Goal: Information Seeking & Learning: Learn about a topic

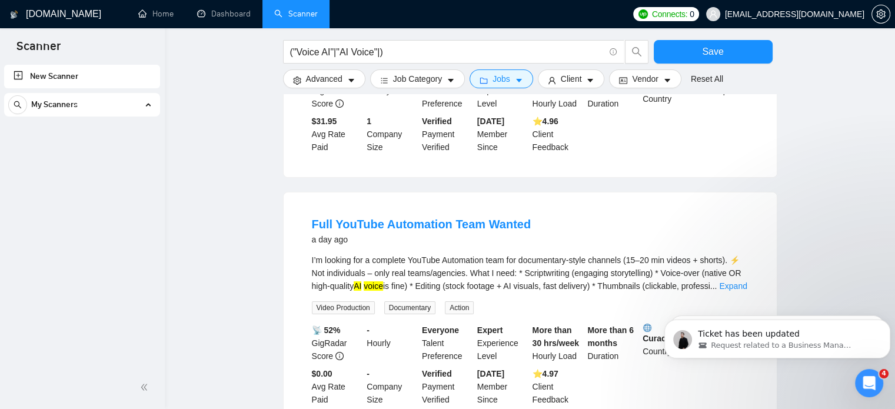
scroll to position [4520, 0]
click at [733, 281] on link "Expand" at bounding box center [733, 285] width 28 height 9
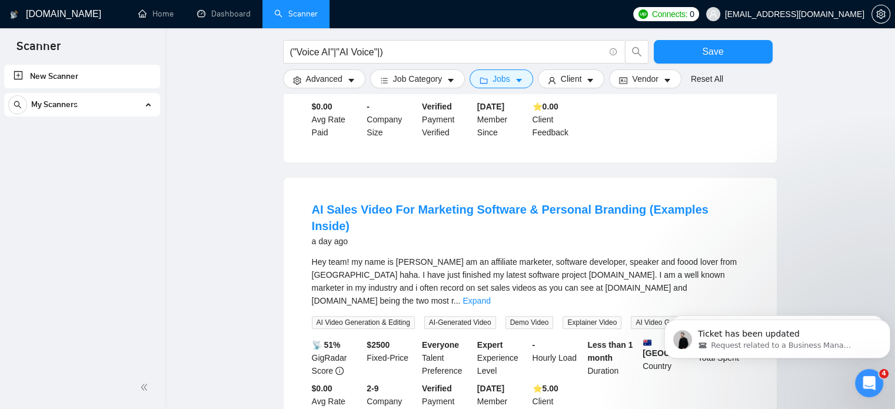
scroll to position [5119, 0]
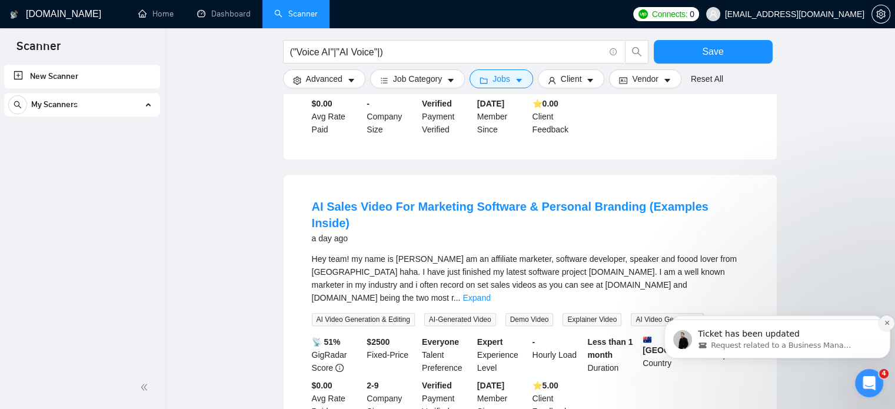
click at [886, 321] on icon "Dismiss notification" at bounding box center [886, 322] width 6 height 6
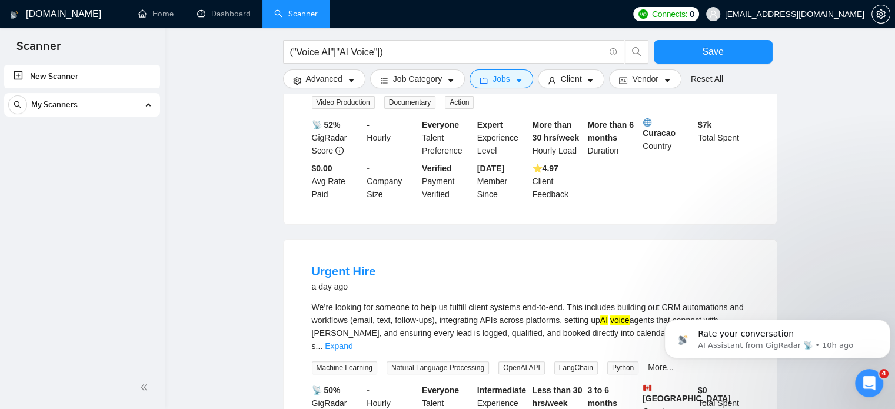
scroll to position [4800, 0]
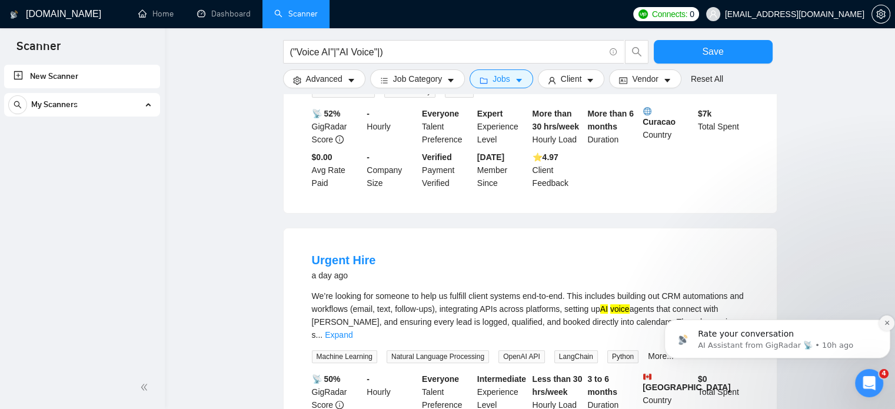
click at [887, 319] on icon "Dismiss notification" at bounding box center [886, 322] width 6 height 6
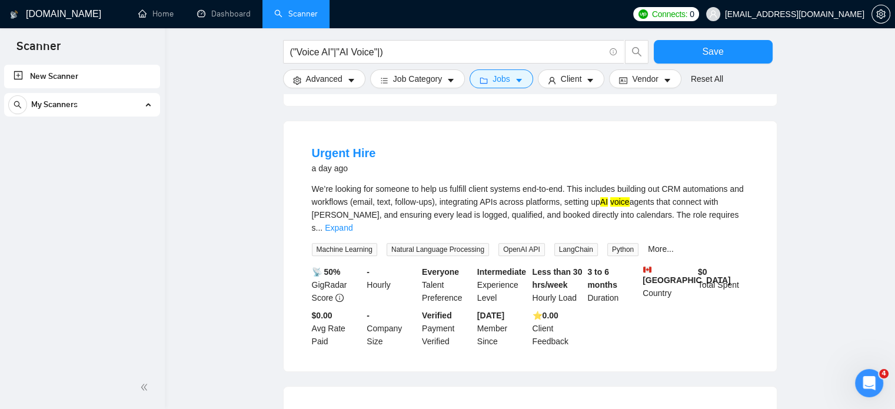
scroll to position [4904, 0]
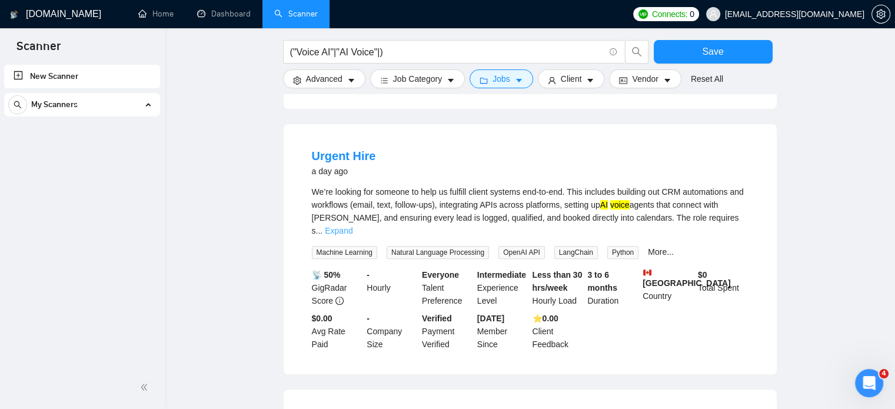
click at [352, 226] on link "Expand" at bounding box center [339, 230] width 28 height 9
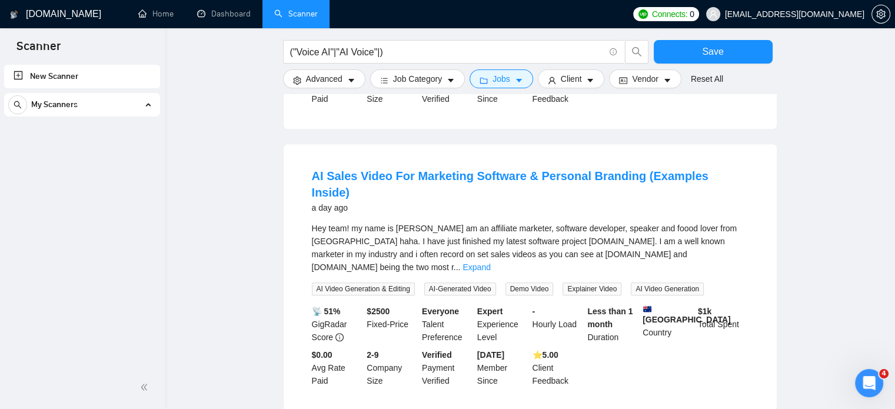
scroll to position [5159, 0]
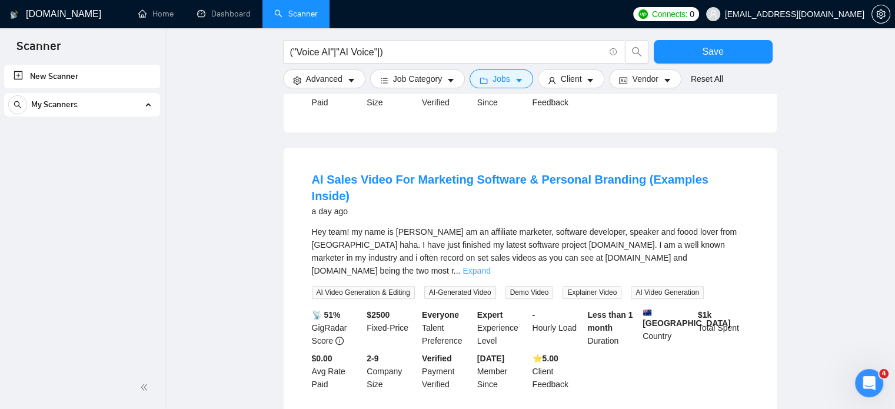
click at [490, 266] on link "Expand" at bounding box center [476, 270] width 28 height 9
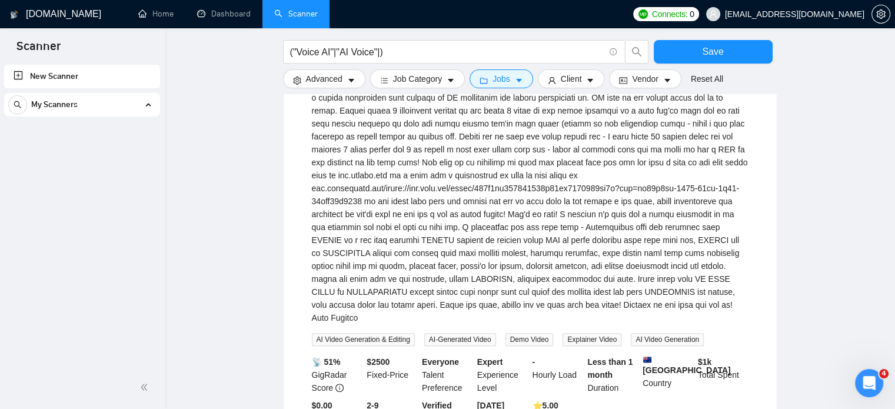
scroll to position [5700, 0]
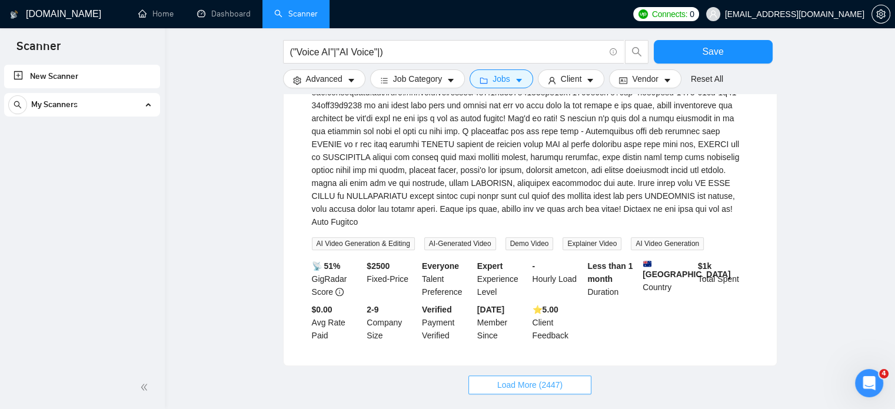
click at [531, 378] on span "Load More (2447)" at bounding box center [529, 384] width 65 height 13
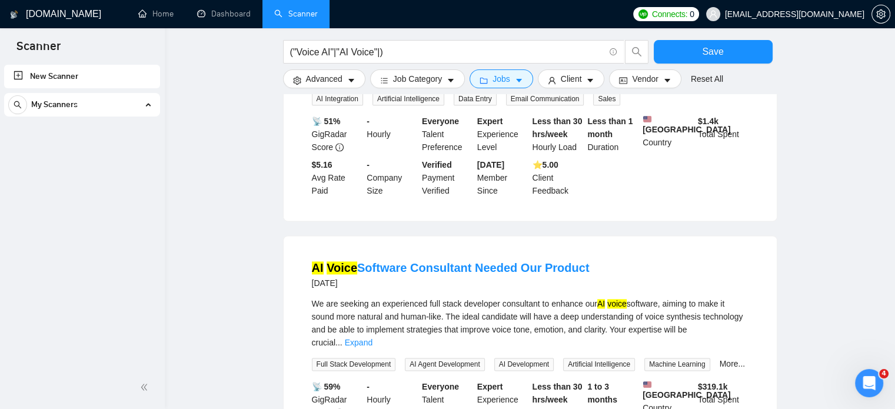
scroll to position [6113, 0]
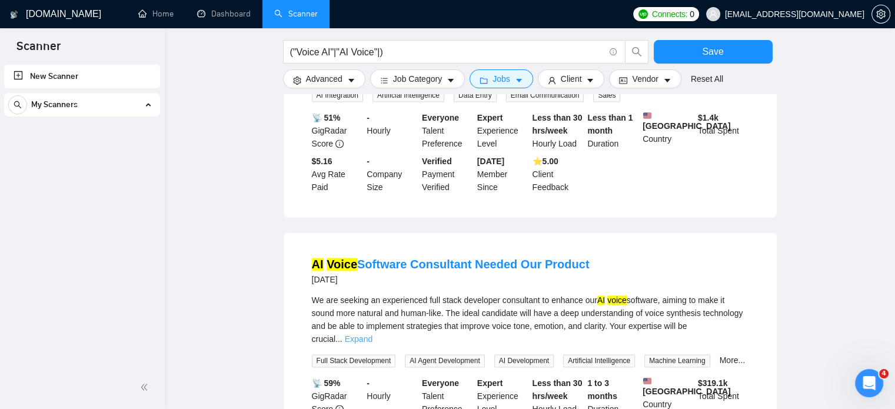
click at [372, 334] on link "Expand" at bounding box center [359, 338] width 28 height 9
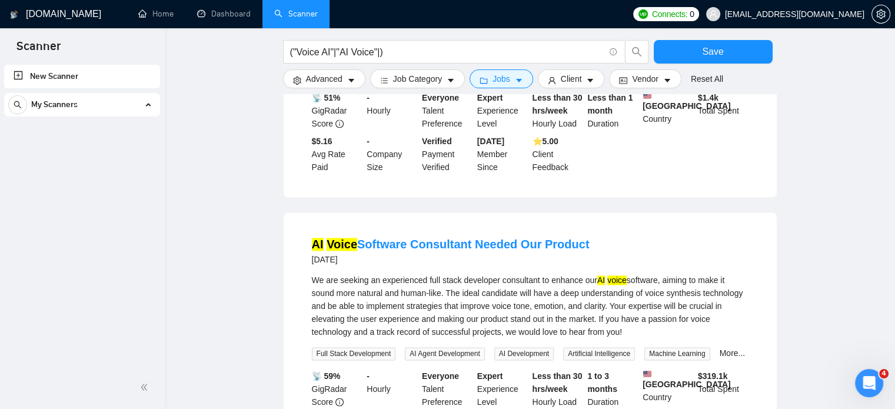
scroll to position [6135, 0]
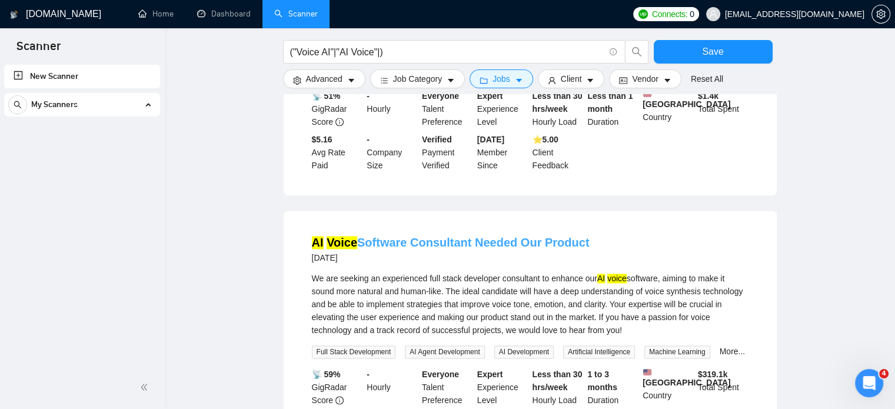
click at [425, 236] on link "AI Voice Software Consultant Needed Our Product" at bounding box center [451, 242] width 278 height 13
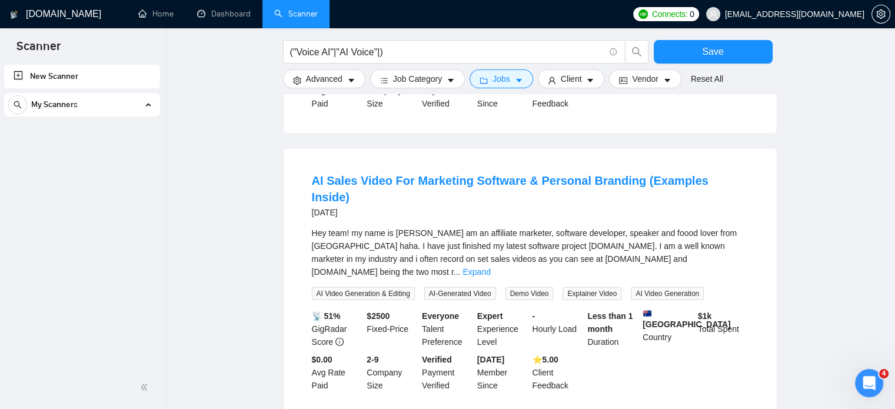
scroll to position [6994, 0]
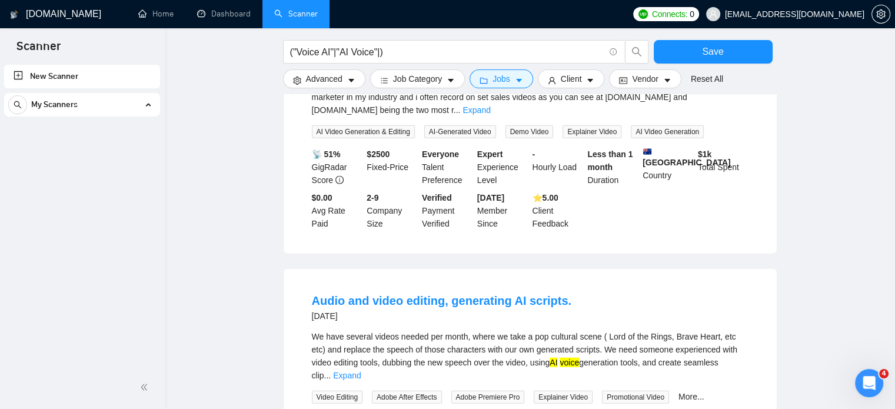
scroll to position [7154, 0]
click at [361, 371] on link "Expand" at bounding box center [347, 375] width 28 height 9
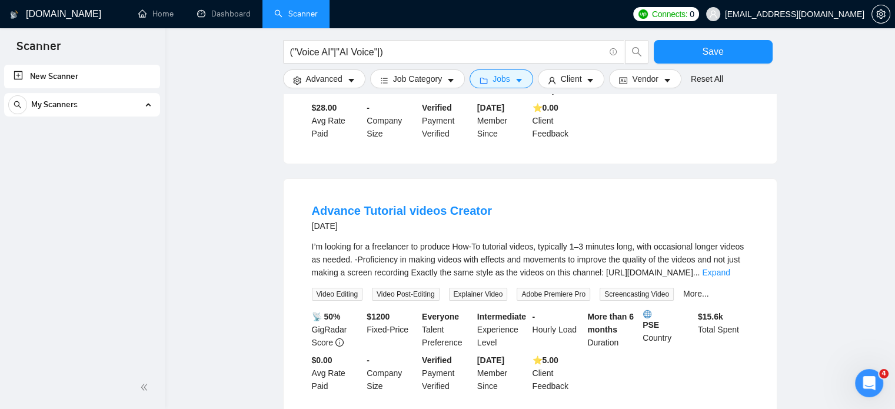
scroll to position [8293, 0]
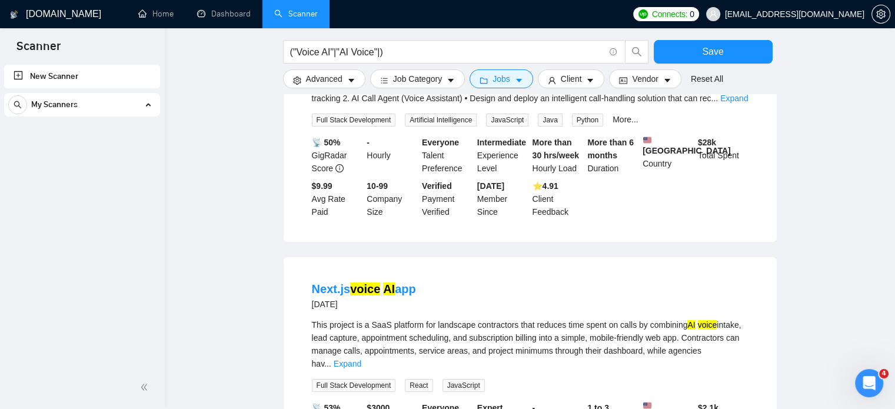
scroll to position [8709, 0]
click at [361, 359] on link "Expand" at bounding box center [347, 363] width 28 height 9
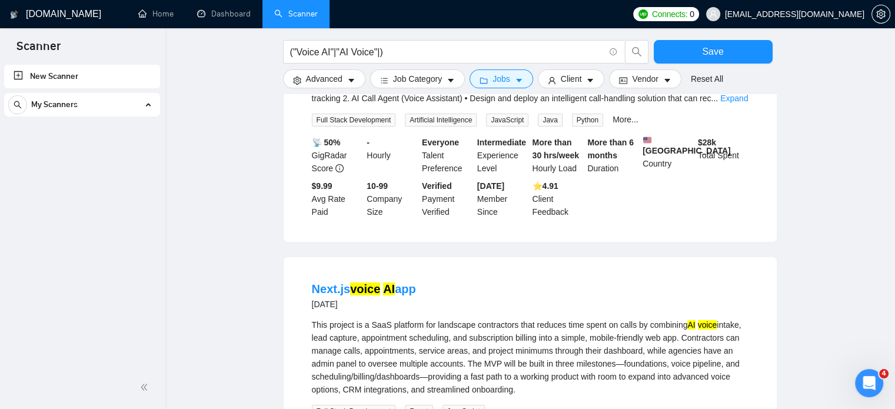
drag, startPoint x: 438, startPoint y: 176, endPoint x: 311, endPoint y: 171, distance: 126.6
click at [311, 271] on li "Next.js voice AI app [DATE] This project is a SaaS platform for landscape contr…" at bounding box center [530, 395] width 465 height 248
copy link "Next.js voice AI app"
click at [462, 318] on div "This project is a SaaS platform for landscape contractors that reduces time spe…" at bounding box center [530, 357] width 436 height 78
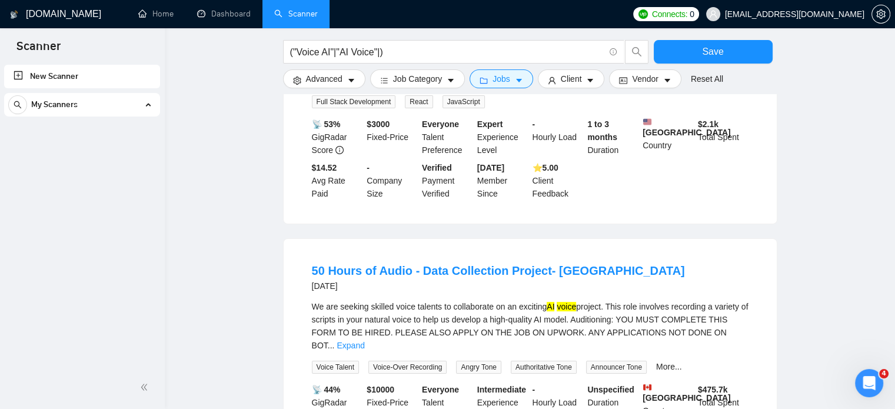
scroll to position [9020, 0]
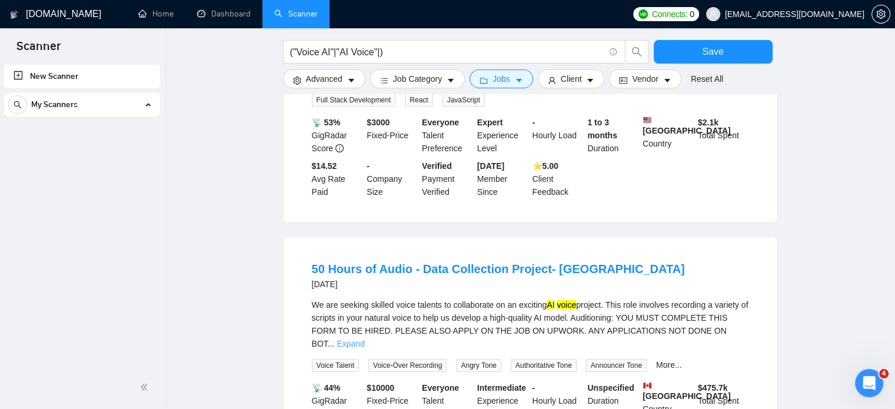
click at [364, 339] on link "Expand" at bounding box center [350, 343] width 28 height 9
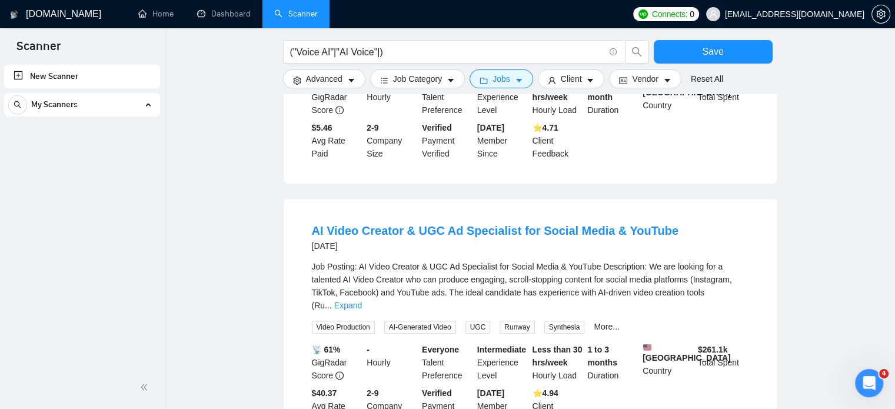
scroll to position [9897, 0]
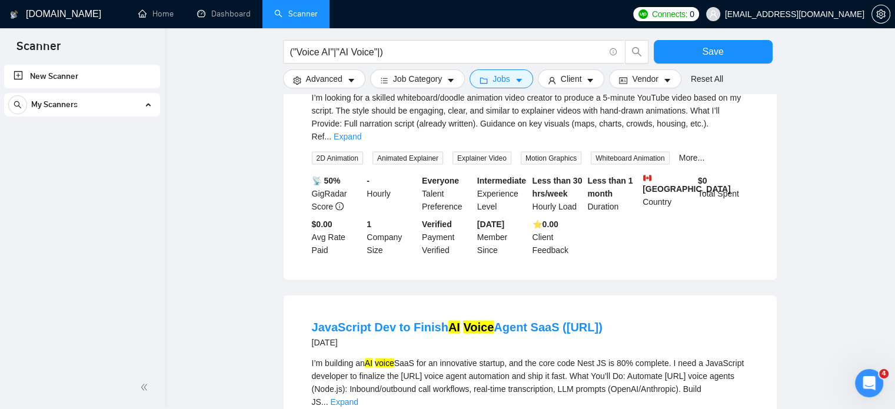
scroll to position [11113, 0]
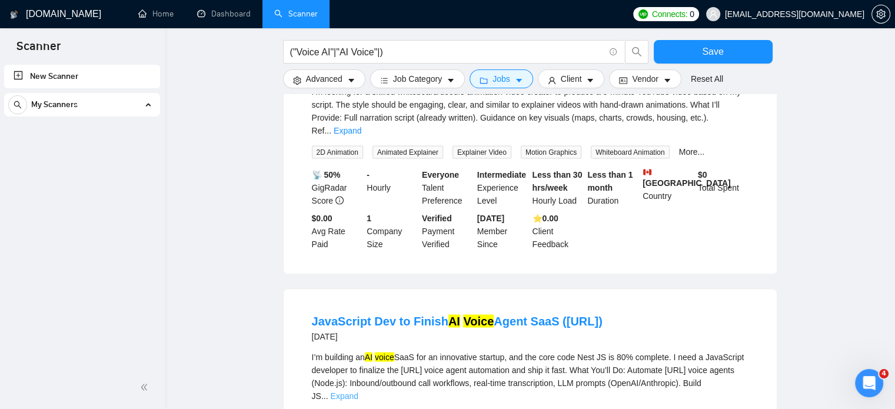
click at [358, 391] on link "Expand" at bounding box center [345, 395] width 28 height 9
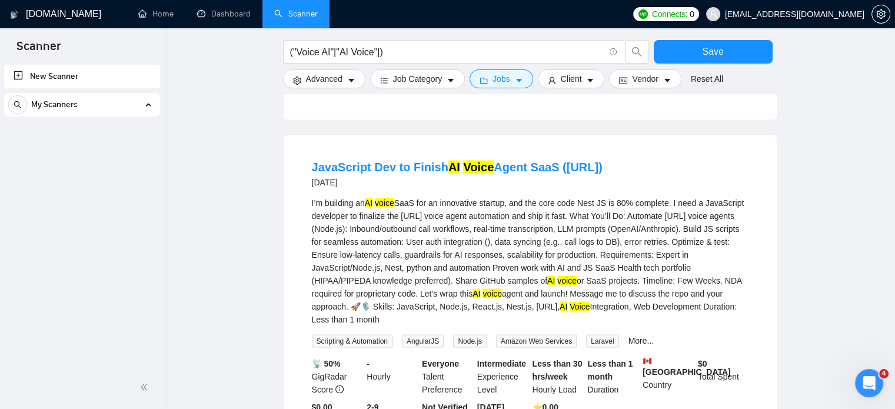
scroll to position [11273, 0]
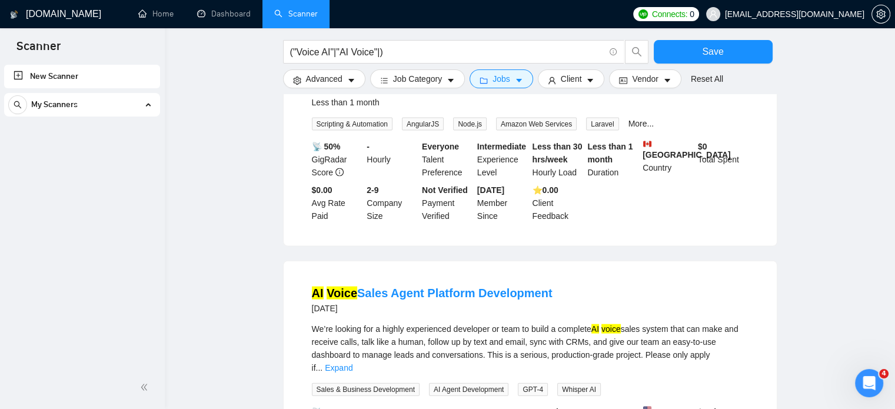
scroll to position [11485, 0]
click at [352, 362] on link "Expand" at bounding box center [339, 366] width 28 height 9
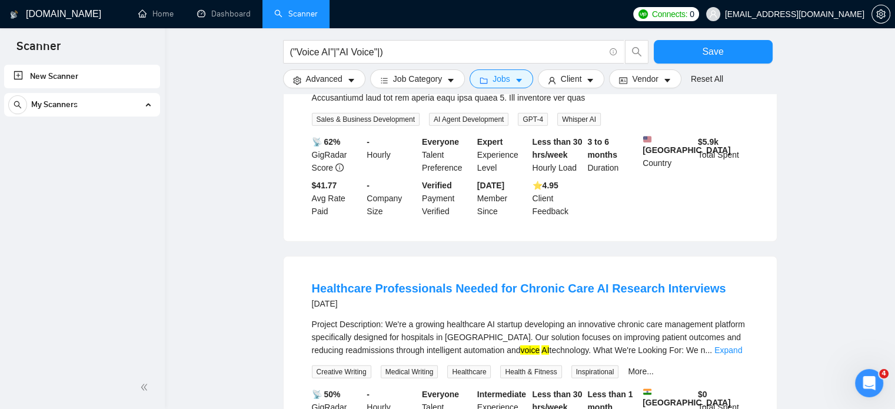
scroll to position [12029, 0]
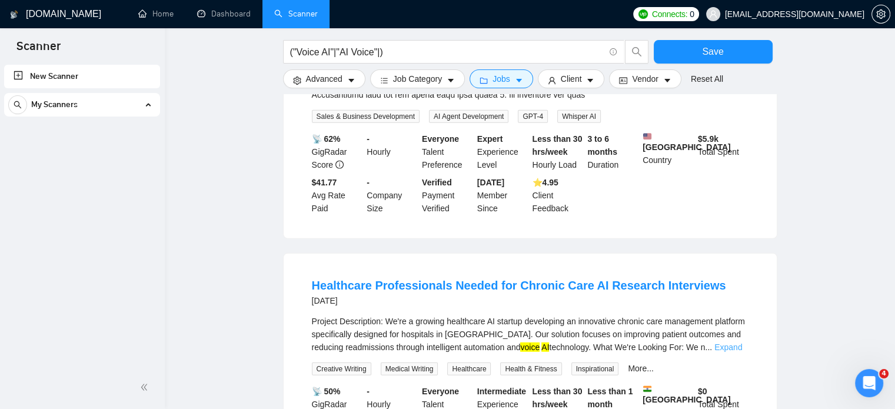
click at [725, 342] on link "Expand" at bounding box center [728, 346] width 28 height 9
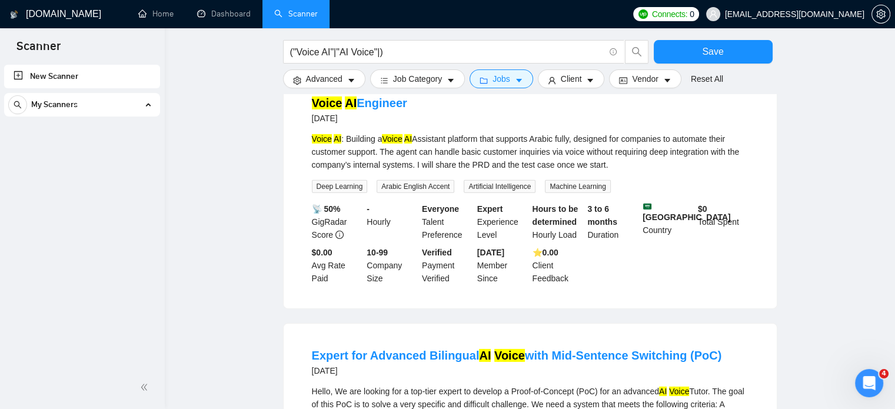
scroll to position [12660, 0]
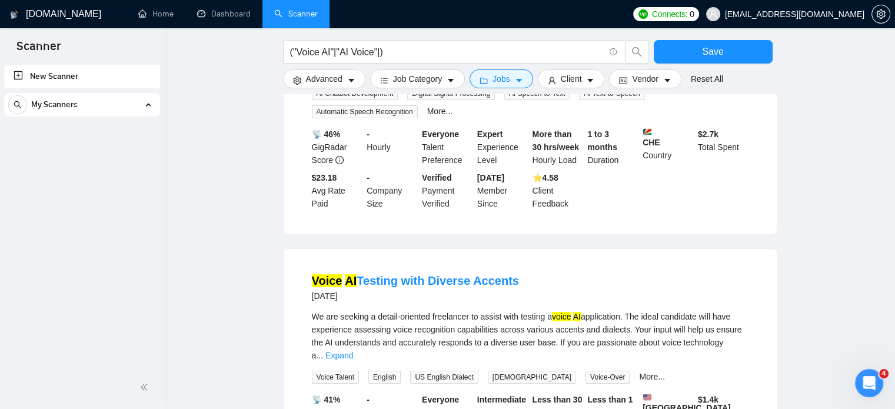
scroll to position [13120, 0]
click at [353, 349] on link "Expand" at bounding box center [339, 353] width 28 height 9
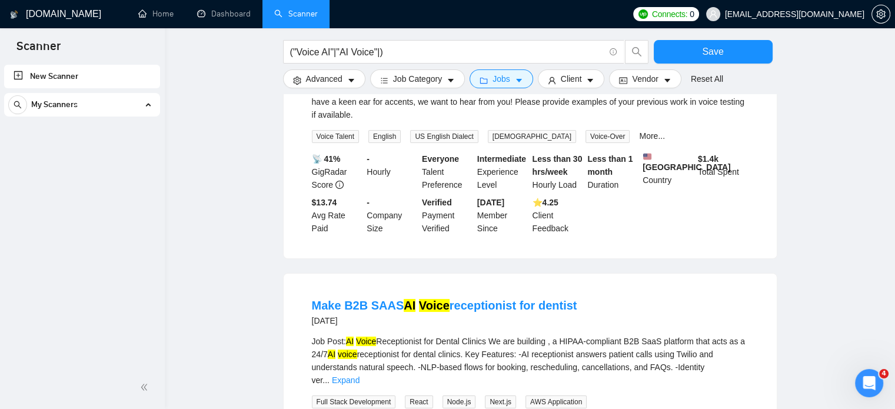
scroll to position [13373, 0]
click at [359, 375] on link "Expand" at bounding box center [346, 379] width 28 height 9
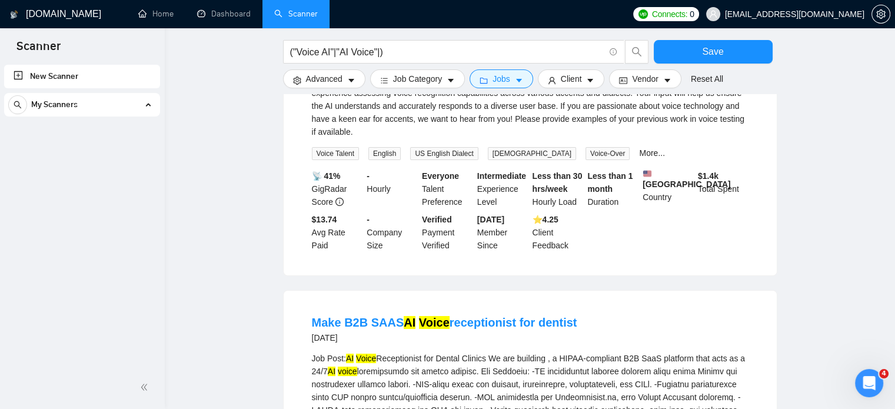
scroll to position [13355, 0]
drag, startPoint x: 550, startPoint y: 223, endPoint x: 603, endPoint y: 222, distance: 52.9
copy div "[DOMAIN_NAME]"
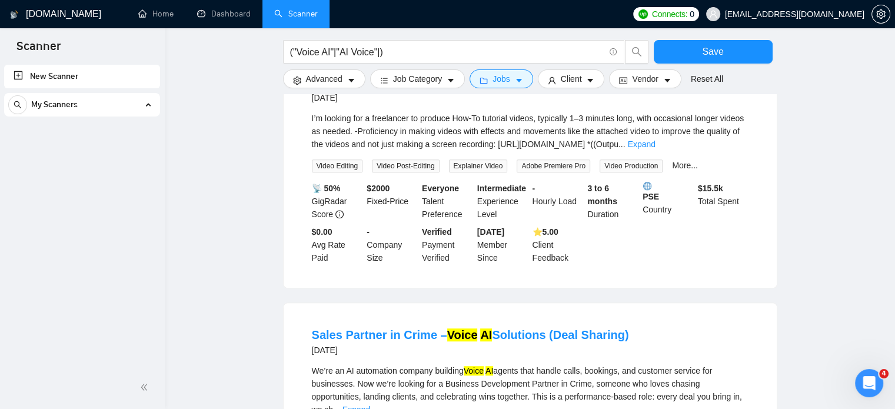
scroll to position [14244, 0]
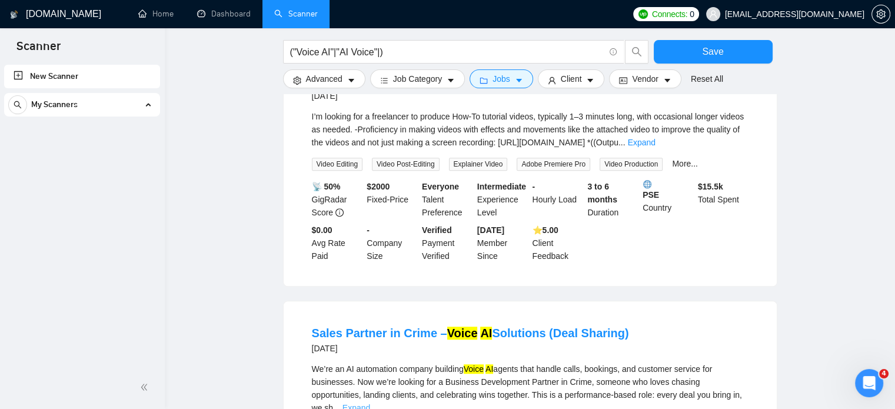
click at [370, 403] on link "Expand" at bounding box center [356, 407] width 28 height 9
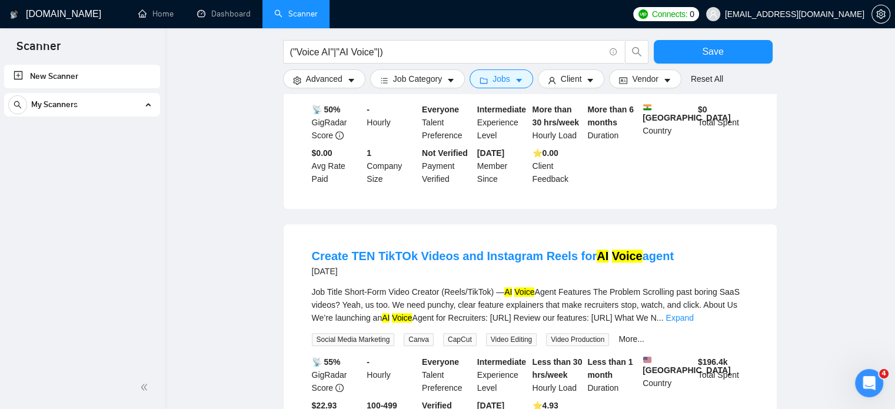
scroll to position [14602, 0]
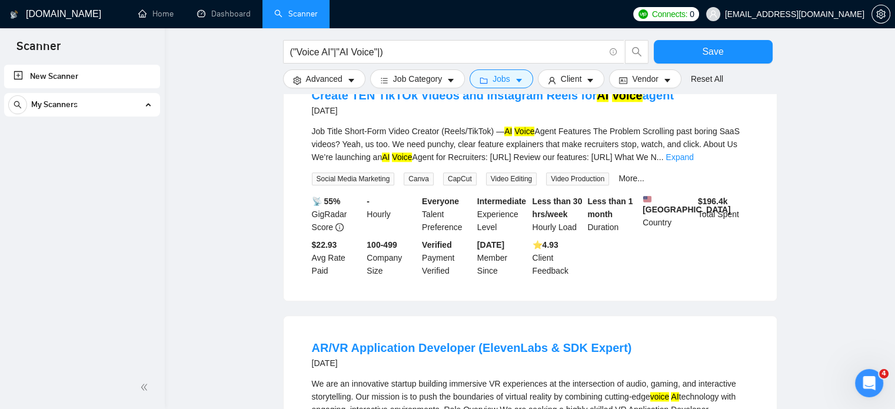
scroll to position [14770, 0]
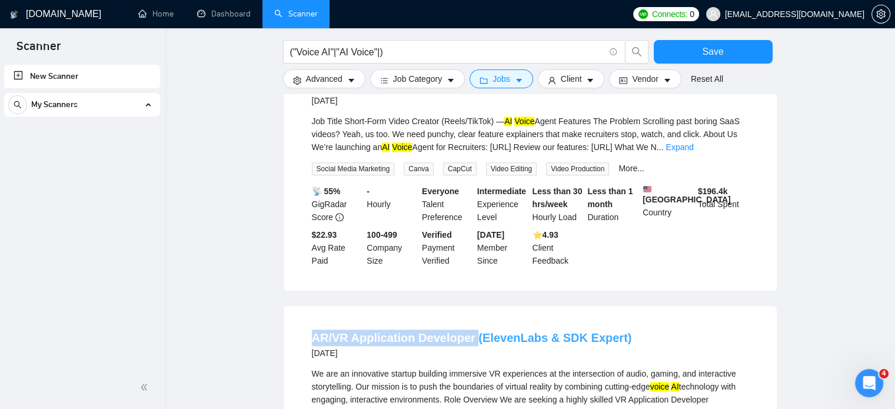
drag, startPoint x: 308, startPoint y: 170, endPoint x: 471, endPoint y: 169, distance: 162.9
copy link "AR/VR Application Developer"
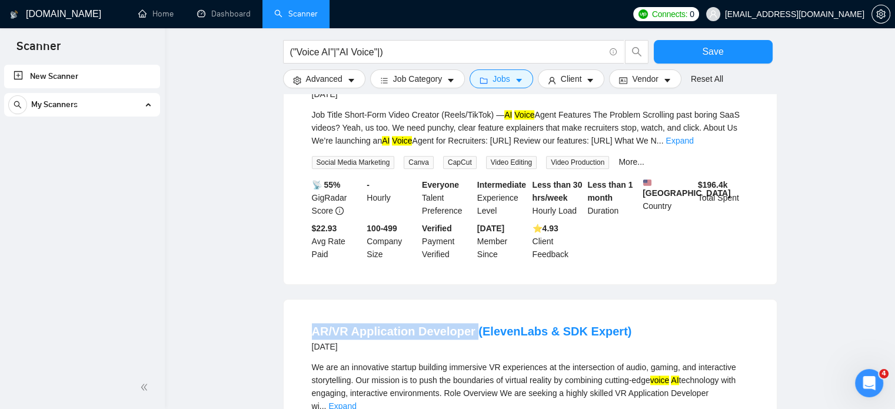
scroll to position [14796, 0]
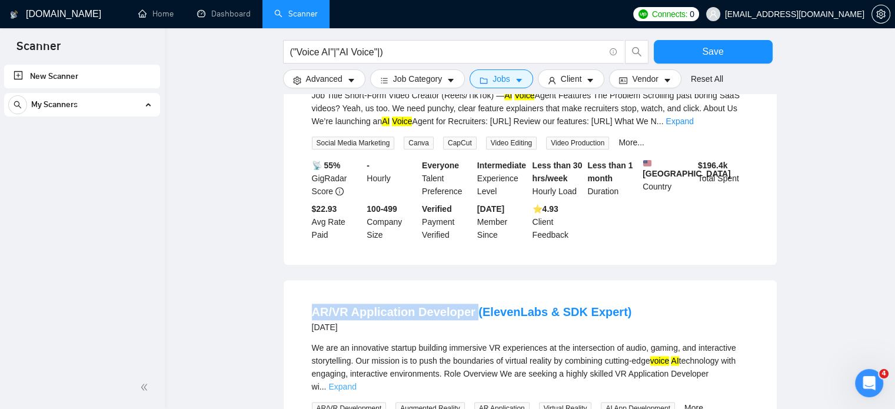
click at [356, 382] on link "Expand" at bounding box center [342, 386] width 28 height 9
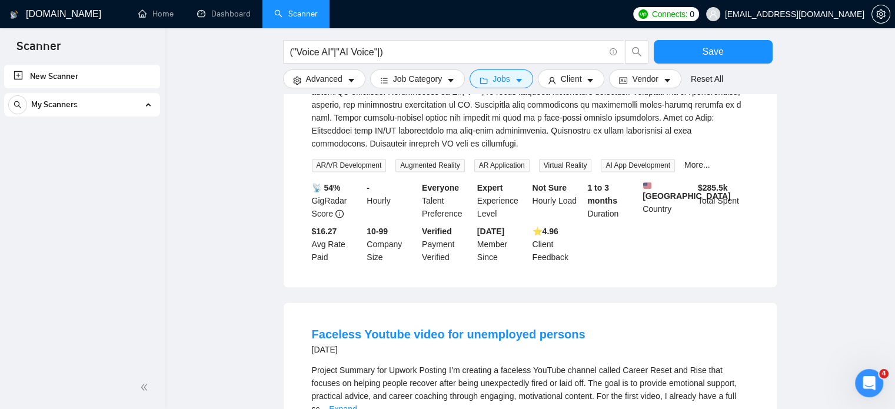
scroll to position [15235, 0]
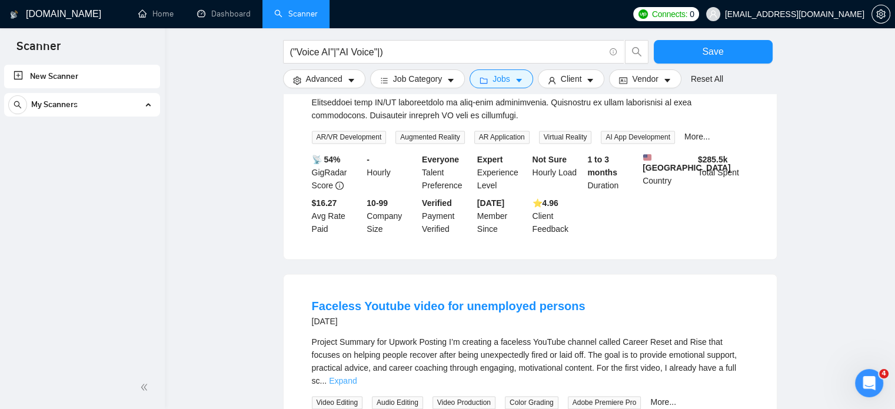
click at [356, 376] on link "Expand" at bounding box center [343, 380] width 28 height 9
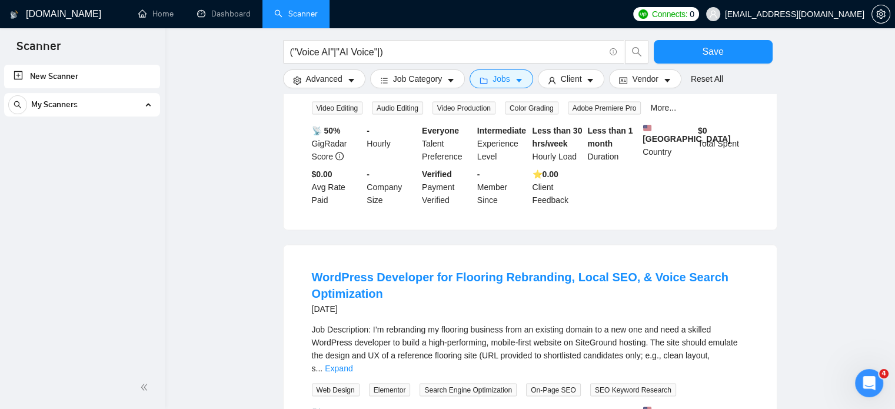
scroll to position [15659, 0]
click at [352, 363] on link "Expand" at bounding box center [339, 367] width 28 height 9
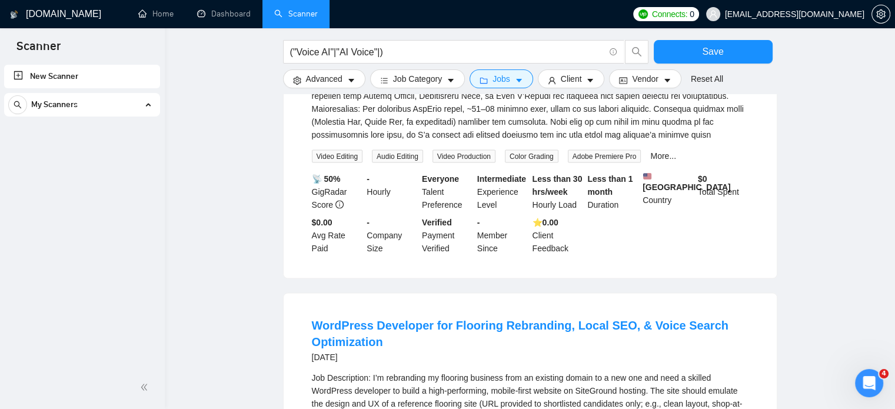
scroll to position [15610, 0]
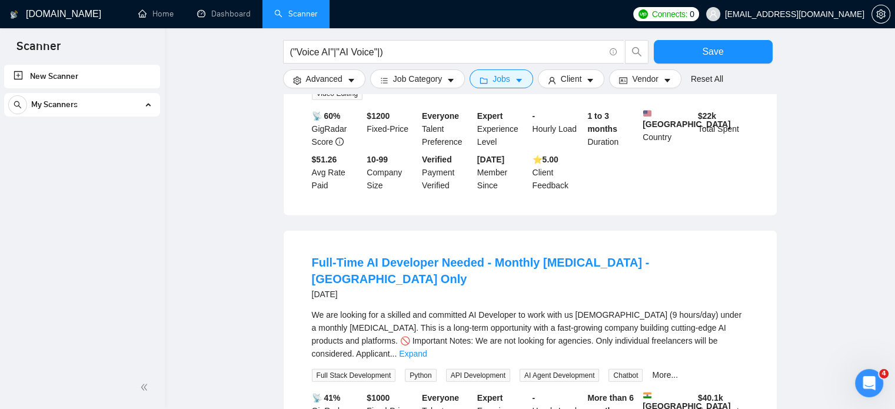
scroll to position [16674, 0]
click at [426, 348] on link "Expand" at bounding box center [413, 352] width 28 height 9
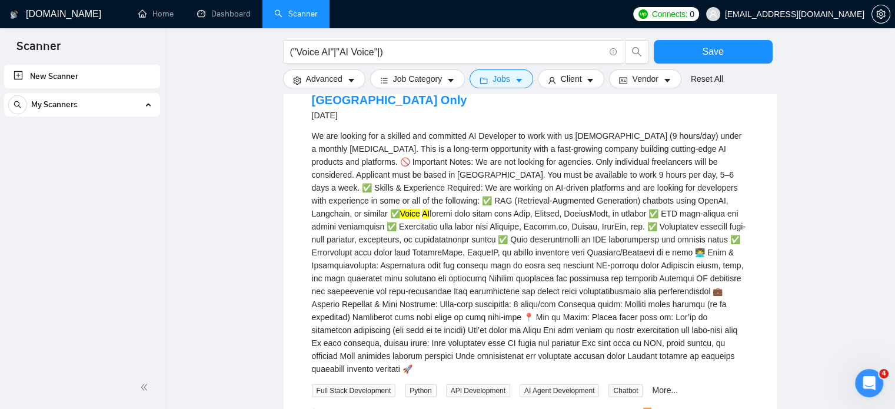
scroll to position [16875, 0]
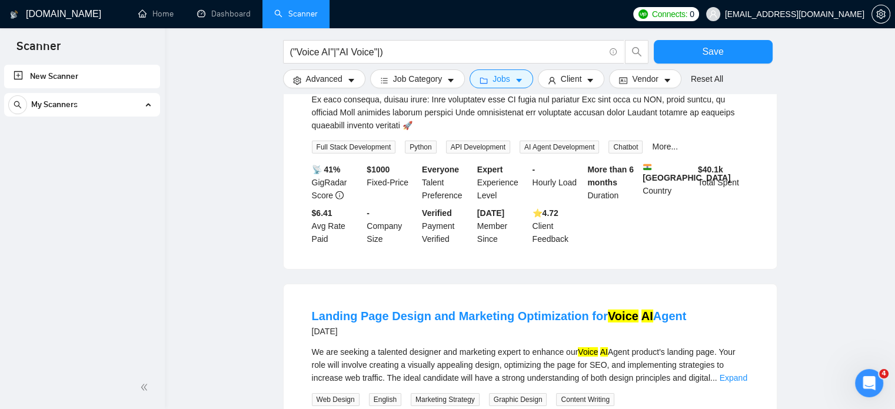
scroll to position [17074, 0]
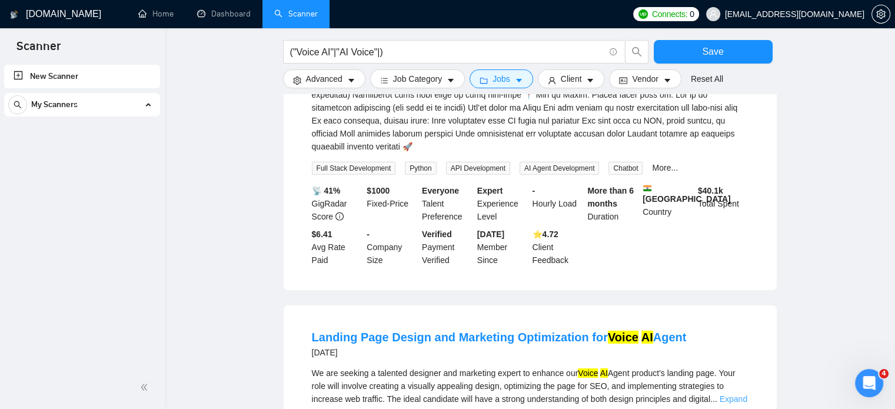
click at [729, 394] on link "Expand" at bounding box center [733, 398] width 28 height 9
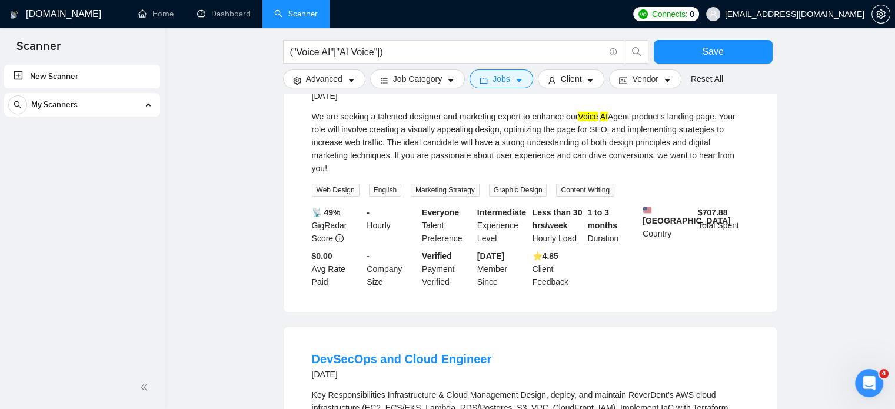
scroll to position [17330, 0]
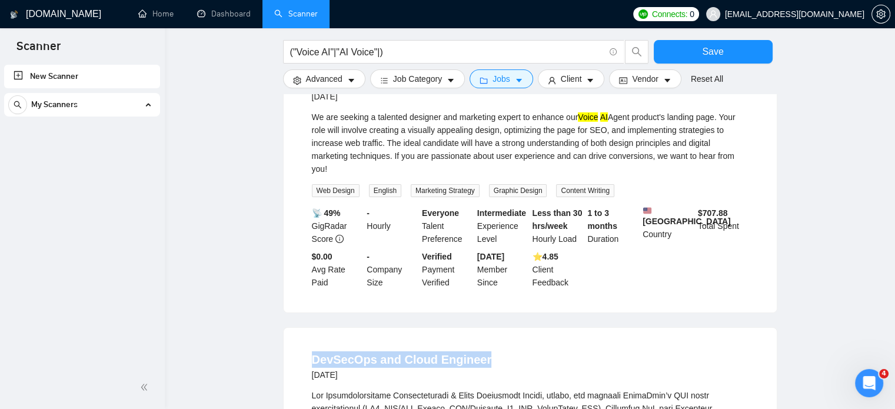
drag, startPoint x: 495, startPoint y: 151, endPoint x: 312, endPoint y: 140, distance: 182.7
click at [312, 351] on div "DevSecOps and Cloud Engineer [DATE]" at bounding box center [530, 366] width 436 height 31
copy link "DevSecOps and Cloud Engineer"
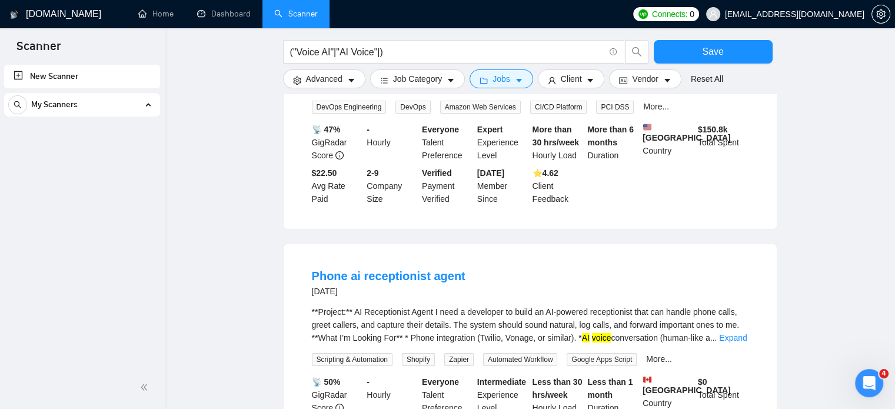
scroll to position [17812, 0]
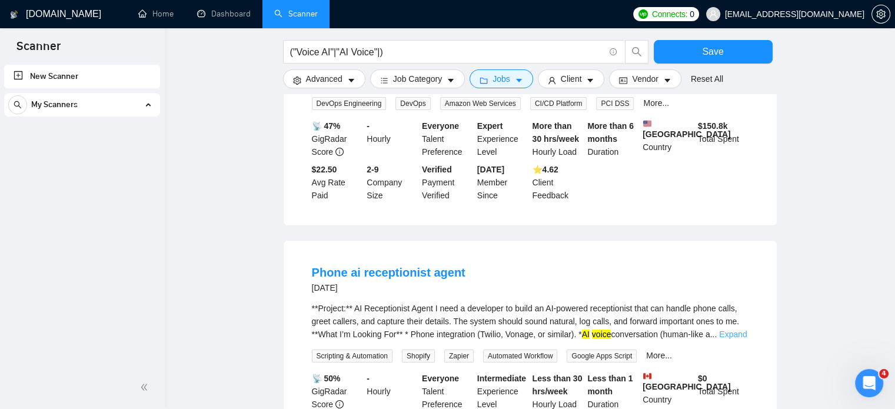
click at [730, 329] on link "Expand" at bounding box center [733, 333] width 28 height 9
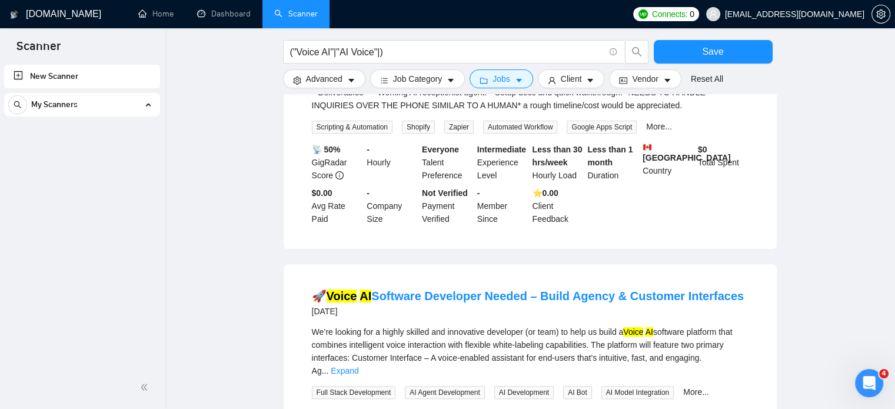
scroll to position [18106, 0]
click at [721, 324] on div "We’re looking for a highly skilled and innovative developer (or team) to help u…" at bounding box center [530, 350] width 436 height 52
click at [358, 365] on link "Expand" at bounding box center [345, 369] width 28 height 9
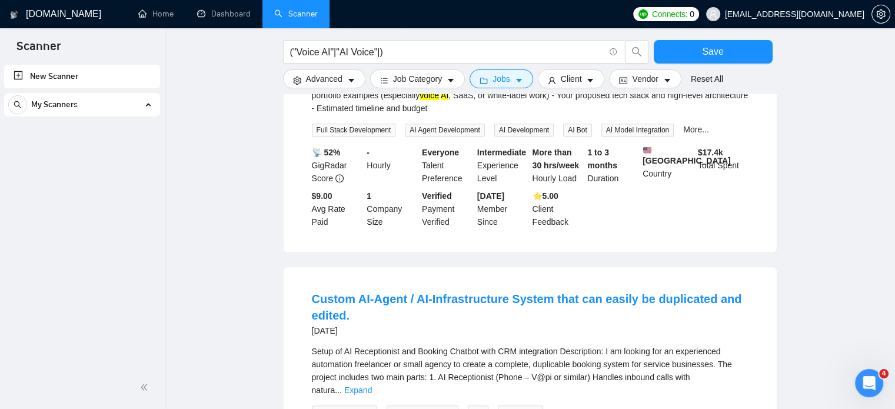
scroll to position [18673, 0]
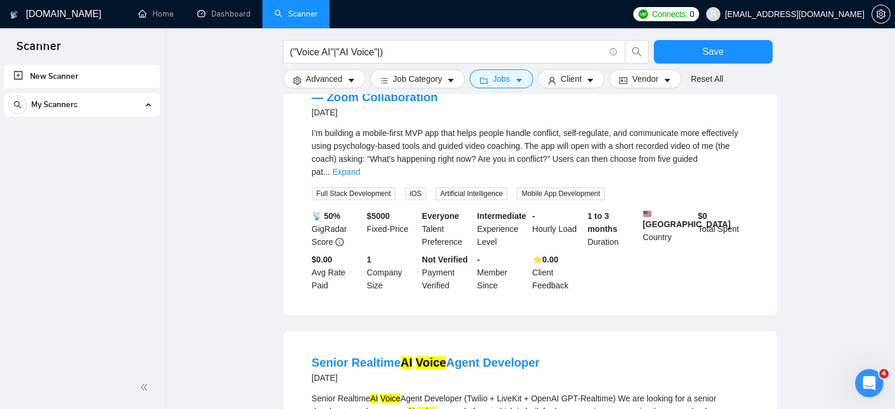
scroll to position [19137, 0]
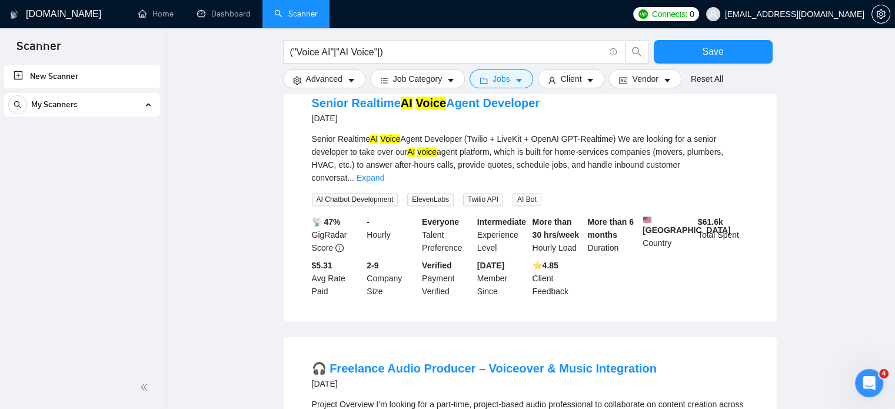
scroll to position [19399, 0]
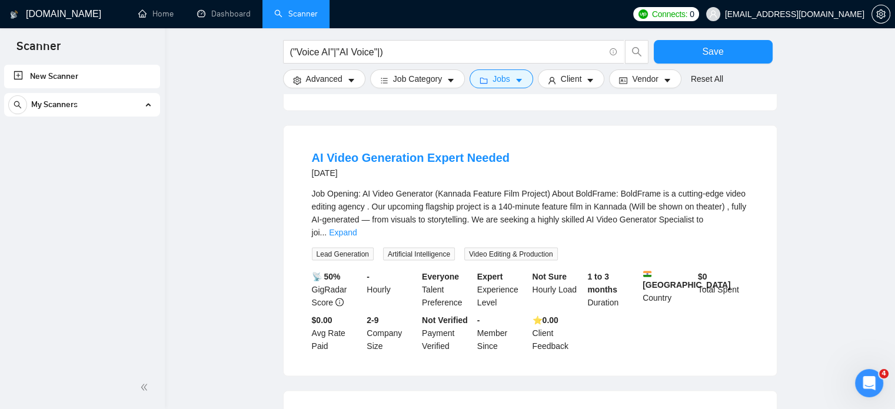
scroll to position [20070, 0]
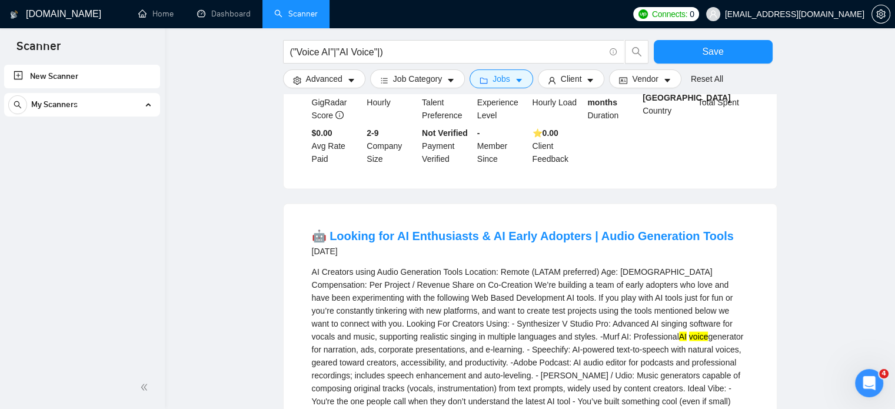
scroll to position [20256, 0]
click at [873, 378] on icon "Open Intercom Messenger" at bounding box center [867, 381] width 19 height 19
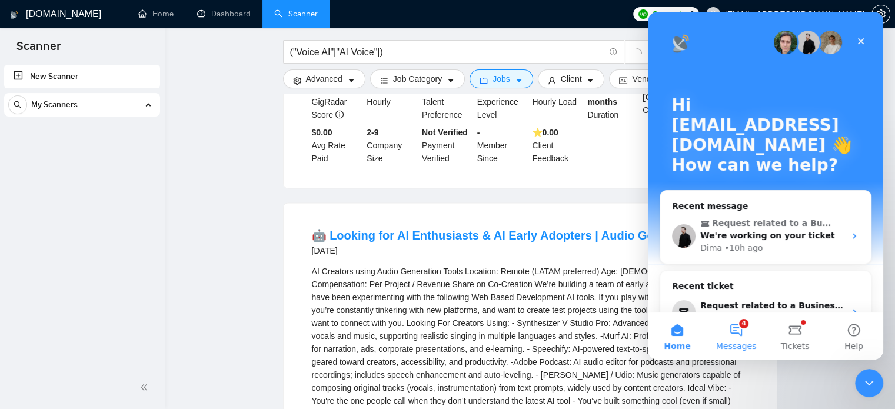
click at [732, 336] on button "4 Messages" at bounding box center [735, 335] width 59 height 47
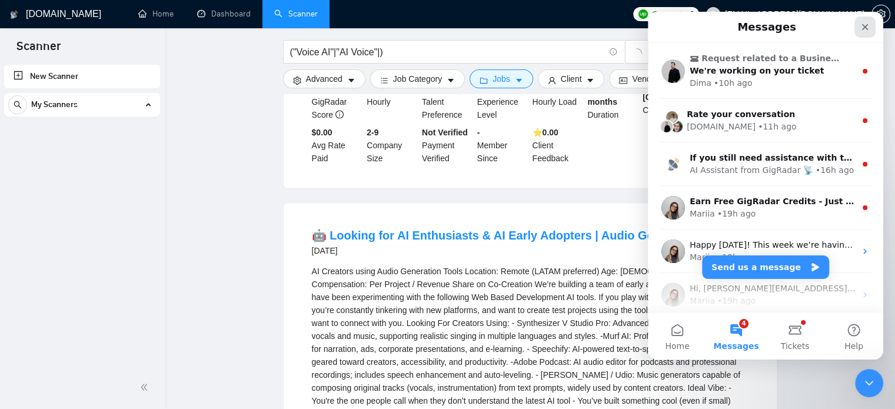
click at [869, 25] on icon "Close" at bounding box center [864, 26] width 9 height 9
